Goal: Find specific page/section: Find specific page/section

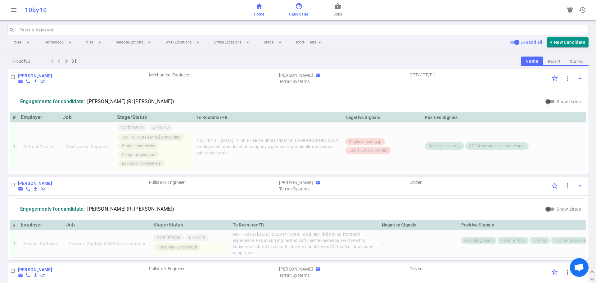
click at [260, 9] on span "home" at bounding box center [258, 5] width 7 height 7
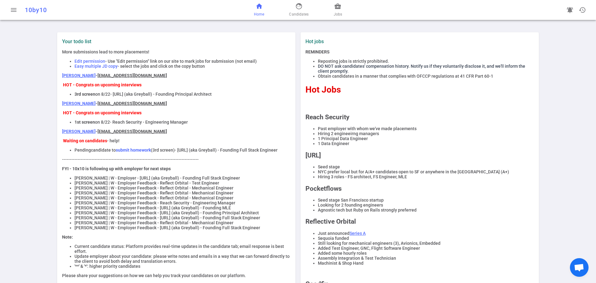
scroll to position [31, 0]
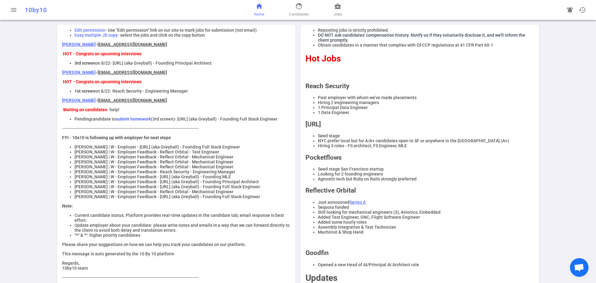
click at [436, 4] on div "notifications_active history" at bounding box center [492, 10] width 194 height 12
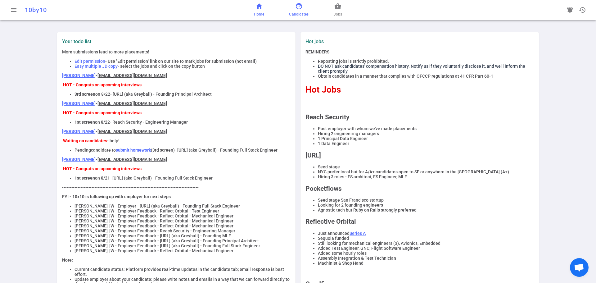
click at [298, 13] on span "Candidates" at bounding box center [299, 14] width 20 height 6
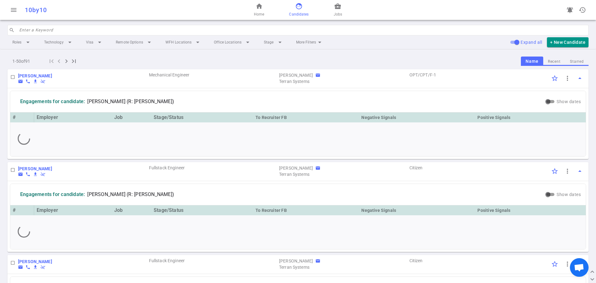
click at [46, 28] on input "search" at bounding box center [301, 30] width 565 height 10
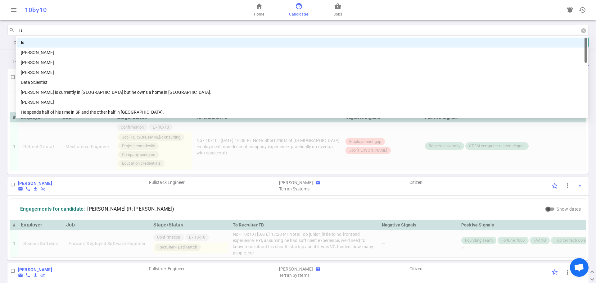
type input "I"
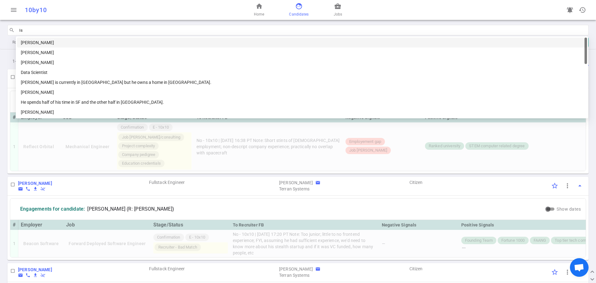
type input "Isa"
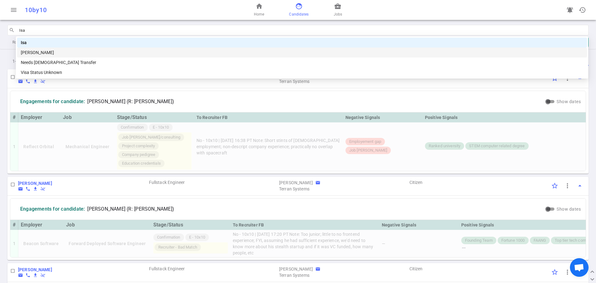
click at [41, 54] on div "[PERSON_NAME]" at bounding box center [302, 52] width 562 height 7
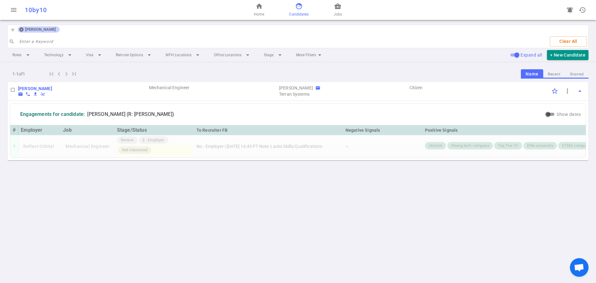
click at [21, 28] on icon at bounding box center [21, 30] width 4 height 4
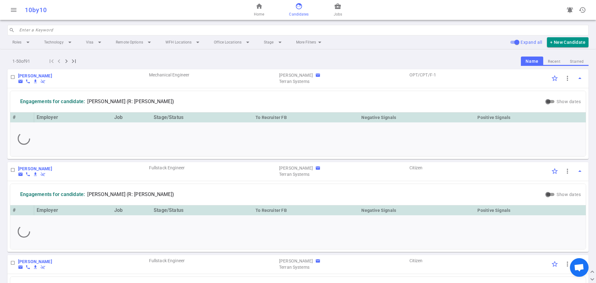
click at [26, 28] on input "search" at bounding box center [301, 30] width 565 height 10
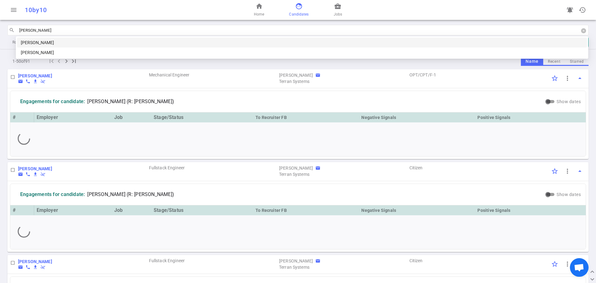
type input "[PERSON_NAME]"
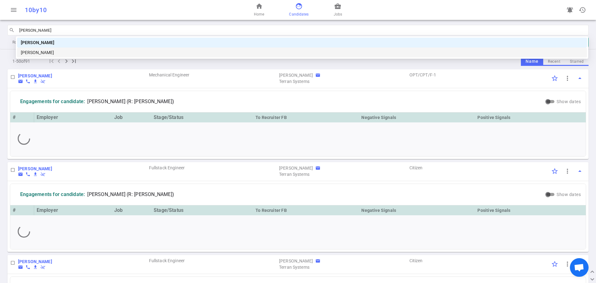
click at [30, 52] on div "[PERSON_NAME]" at bounding box center [302, 52] width 562 height 7
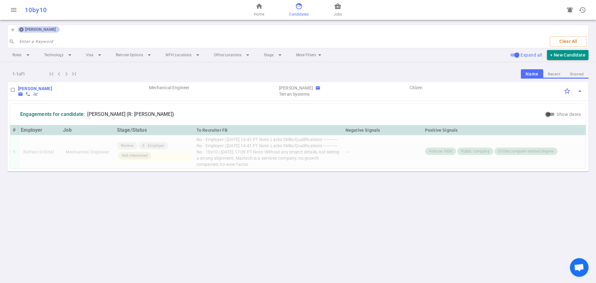
click at [21, 27] on icon at bounding box center [21, 29] width 5 height 5
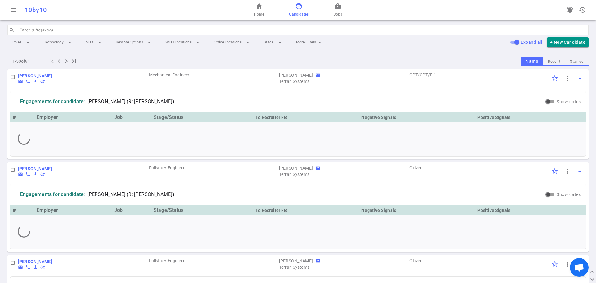
click at [47, 30] on input "search" at bounding box center [301, 30] width 565 height 10
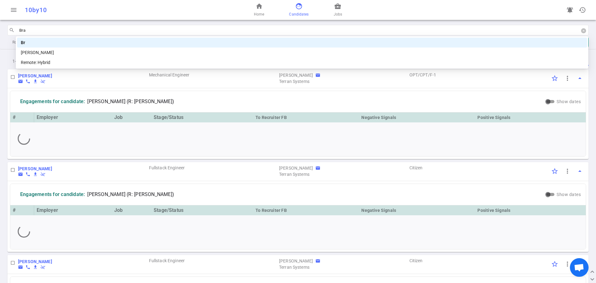
type input "Bran"
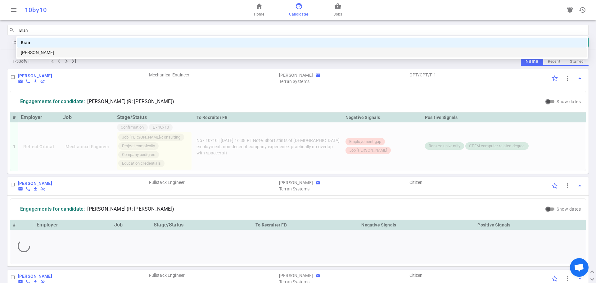
click at [55, 50] on div "[PERSON_NAME]" at bounding box center [302, 52] width 562 height 7
